Goal: Task Accomplishment & Management: Use online tool/utility

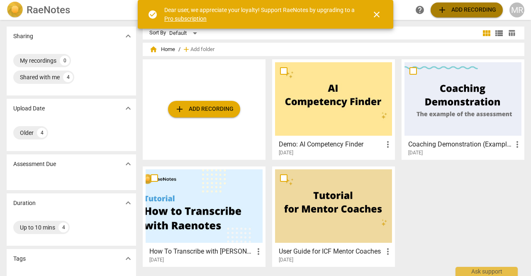
click at [462, 9] on span "add Add recording" at bounding box center [466, 10] width 59 height 10
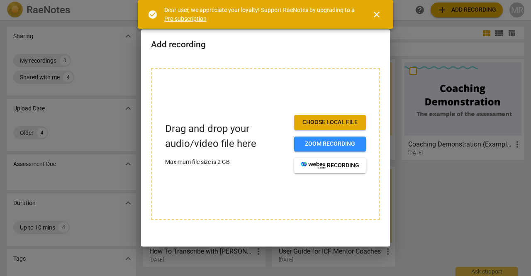
click at [323, 122] on span "Choose local file" at bounding box center [330, 122] width 58 height 8
click at [376, 14] on span "close" at bounding box center [377, 15] width 10 height 10
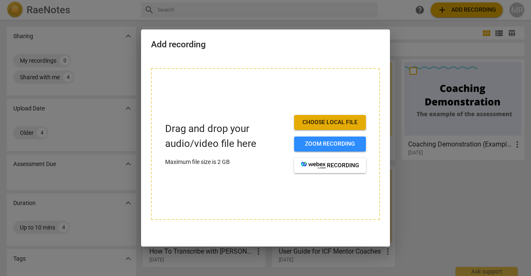
click at [425, 38] on div at bounding box center [265, 138] width 531 height 276
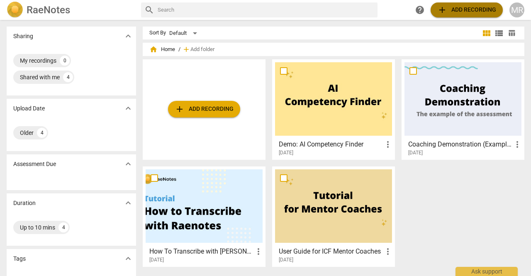
click at [459, 10] on span "add Add recording" at bounding box center [466, 10] width 59 height 10
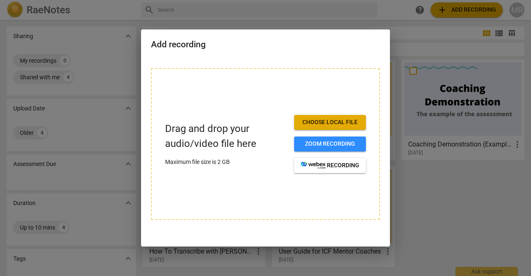
click at [333, 18] on div at bounding box center [265, 138] width 531 height 276
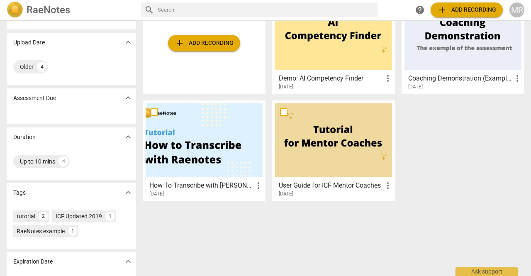
scroll to position [66, 0]
click at [170, 185] on h3 "How To Transcribe with [PERSON_NAME]" at bounding box center [201, 186] width 104 height 10
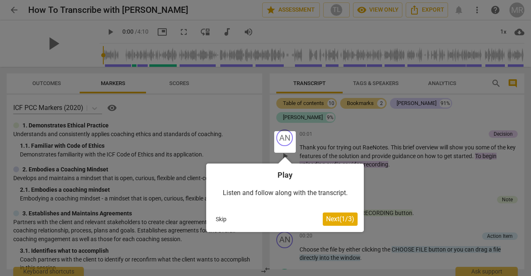
click at [16, 126] on div at bounding box center [265, 138] width 531 height 276
click at [408, 165] on div at bounding box center [265, 138] width 531 height 276
click at [218, 219] on button "Skip" at bounding box center [220, 219] width 17 height 12
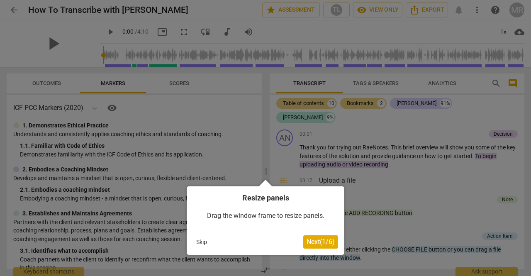
click at [203, 242] on button "Skip" at bounding box center [201, 242] width 17 height 12
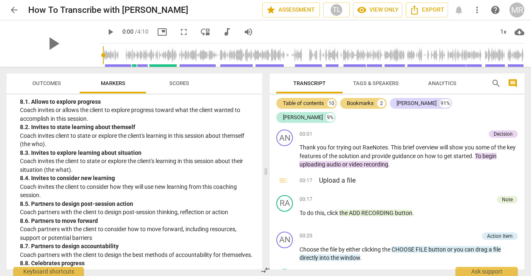
scroll to position [1011, 0]
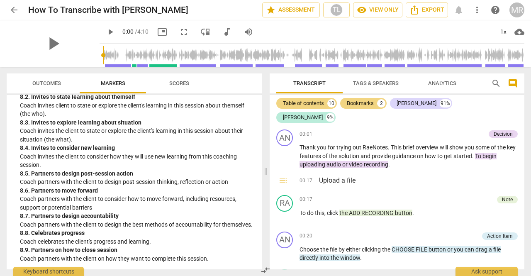
click at [522, 104] on div "Table of contents 10 Bookmarks 2 Andrew 91% Rae 9% AN play_arrow pause 00:01 De…" at bounding box center [397, 182] width 255 height 175
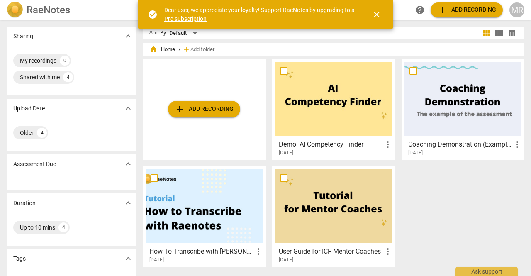
click at [201, 109] on span "add Add recording" at bounding box center [204, 109] width 59 height 10
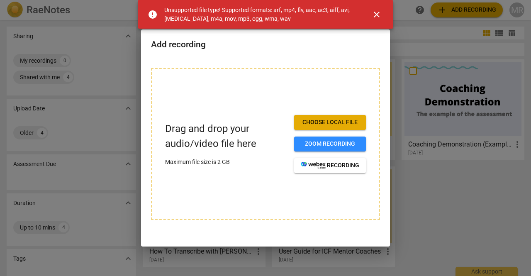
click at [92, 18] on div at bounding box center [265, 138] width 531 height 276
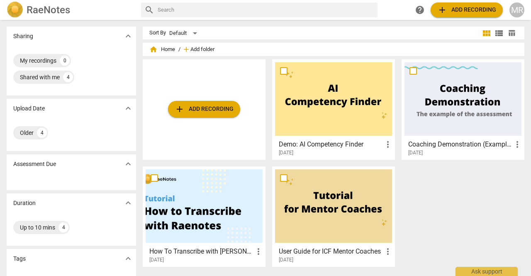
click at [197, 51] on span "Add folder" at bounding box center [202, 49] width 24 height 6
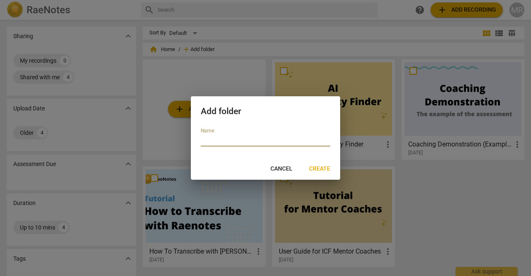
type input "[URL][DOMAIN_NAME]"
